Goal: Task Accomplishment & Management: Use online tool/utility

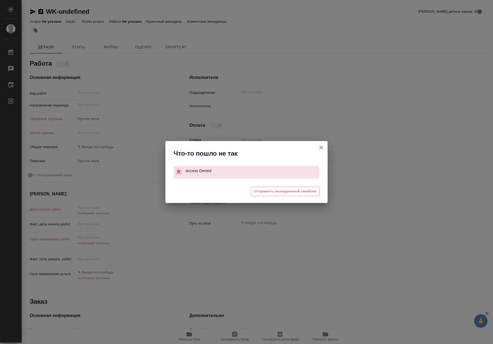
type textarea "x"
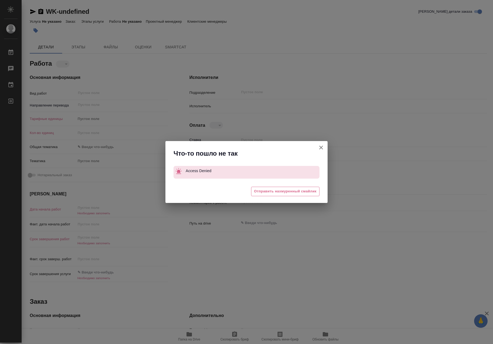
click at [326, 149] on button "Кратко детали заказа" at bounding box center [320, 147] width 13 height 13
type textarea "x"
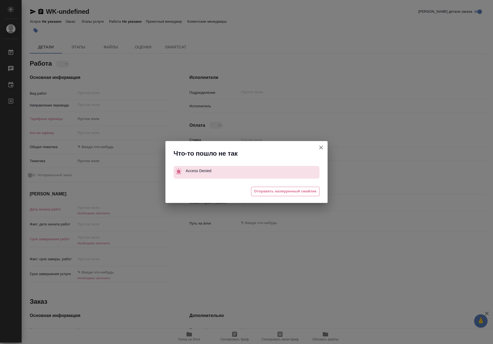
type textarea "x"
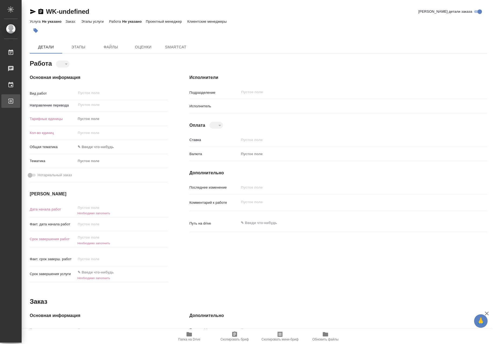
type textarea "x"
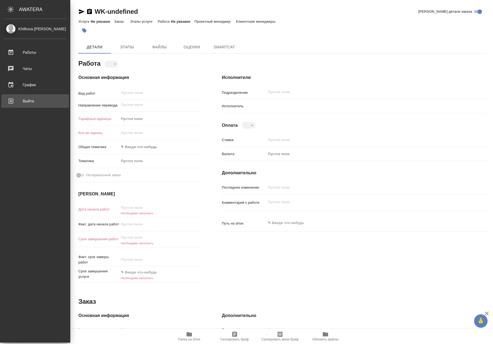
type textarea "x"
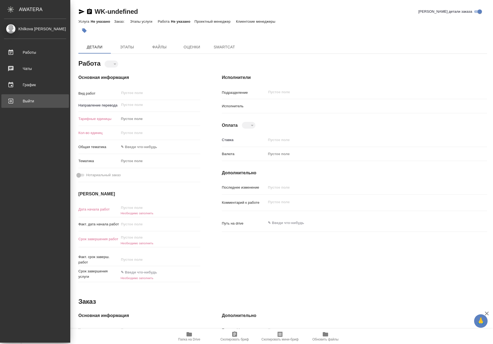
click at [38, 104] on div "Выйти" at bounding box center [35, 101] width 62 height 8
type textarea "x"
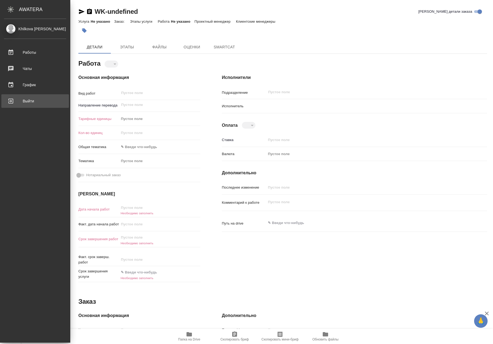
type textarea "x"
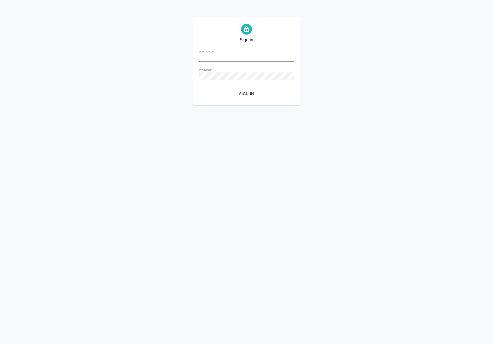
type input "l.khilkova@awatera.com"
click at [242, 96] on span "Sign in" at bounding box center [246, 94] width 86 height 7
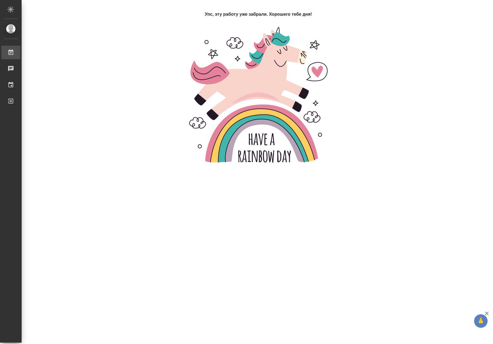
click at [20, 52] on link "Работы" at bounding box center [10, 53] width 19 height 14
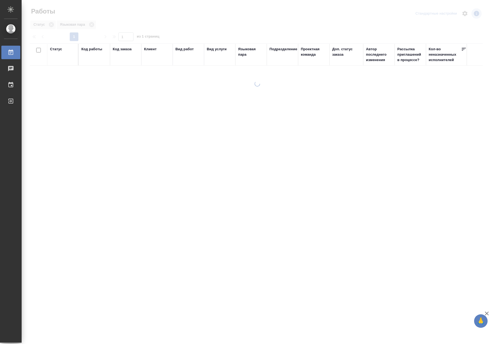
click at [89, 56] on div "Код работы" at bounding box center [94, 54] width 26 height 16
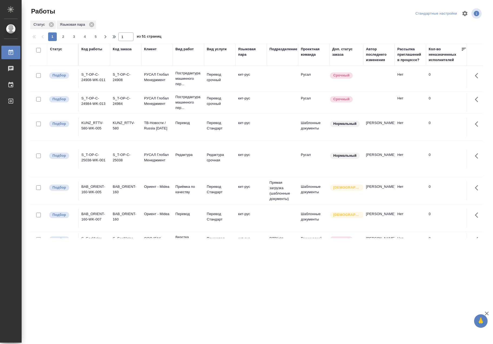
click at [95, 181] on td "BAB_ORIENT-160-WK-005" at bounding box center [94, 190] width 31 height 19
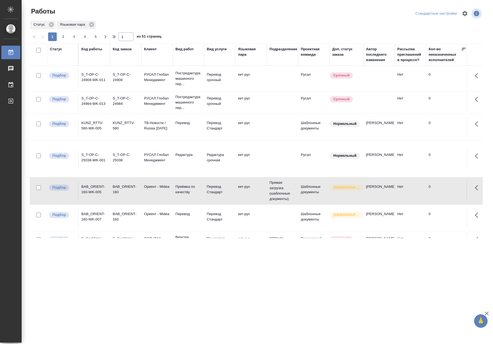
click at [96, 182] on td "BAB_ORIENT-160-WK-005" at bounding box center [94, 190] width 31 height 19
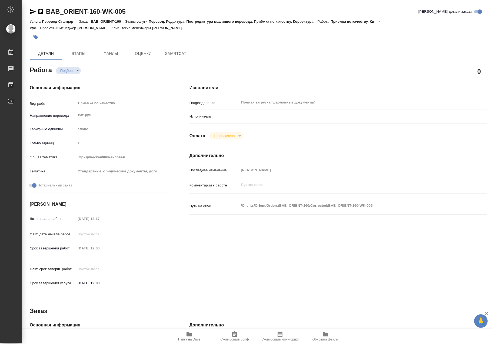
type textarea "x"
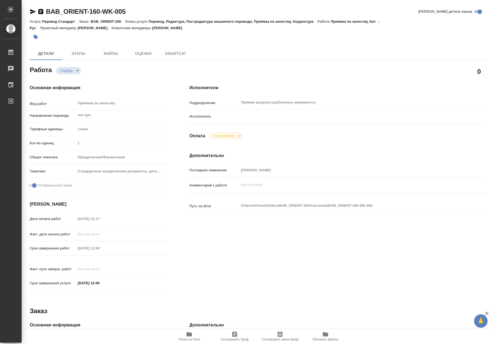
type textarea "x"
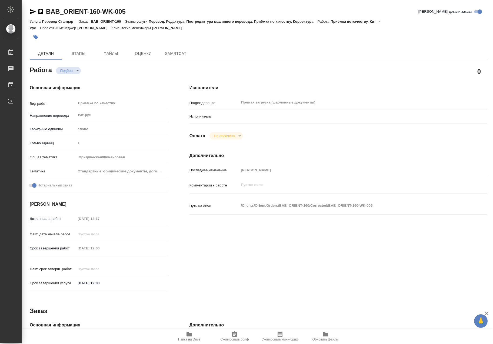
type textarea "x"
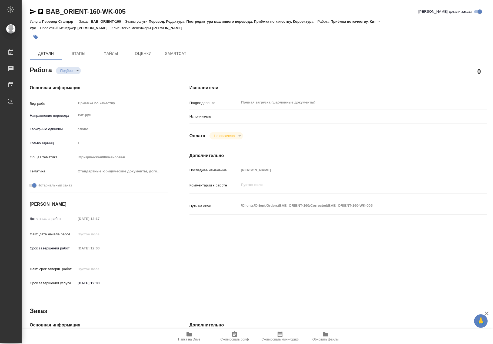
type textarea "x"
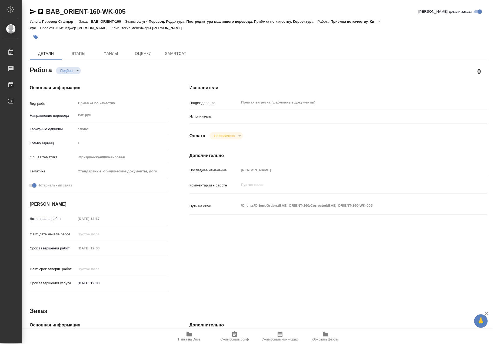
type textarea "x"
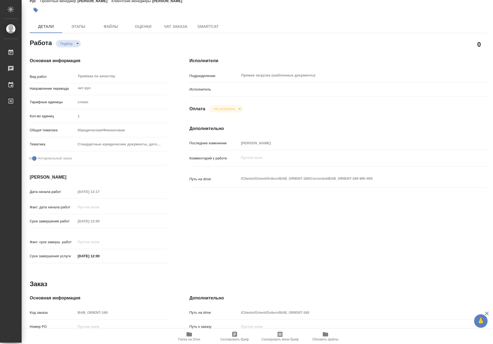
scroll to position [54, 0]
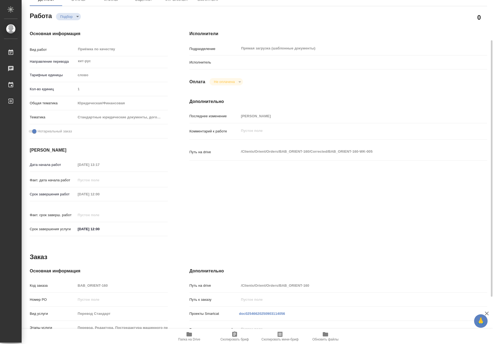
type textarea "x"
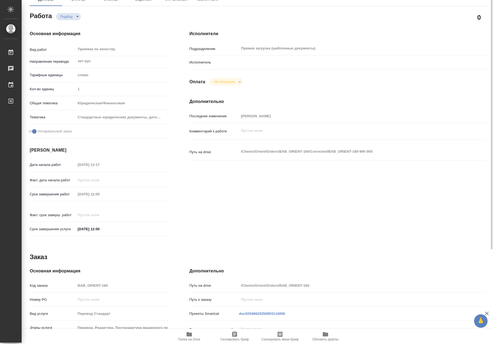
scroll to position [27, 0]
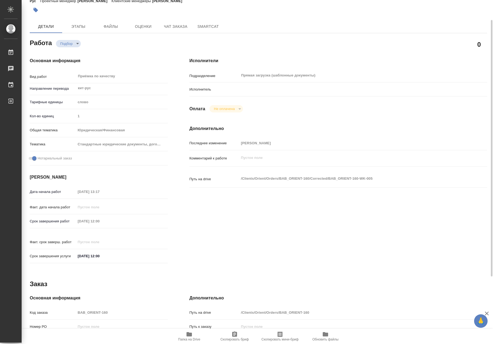
type textarea "x"
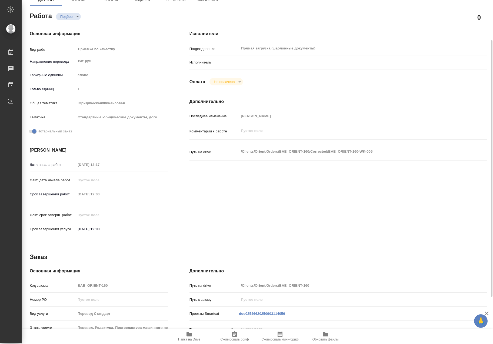
scroll to position [117, 0]
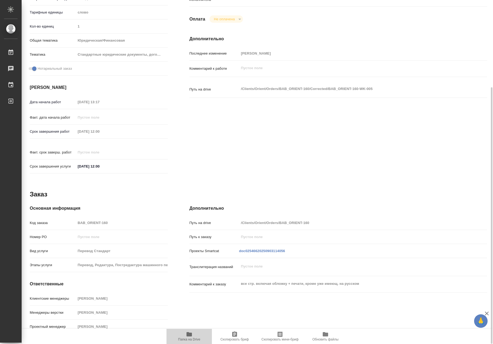
click at [185, 336] on span "Папка на Drive" at bounding box center [189, 336] width 39 height 10
